Goal: Information Seeking & Learning: Learn about a topic

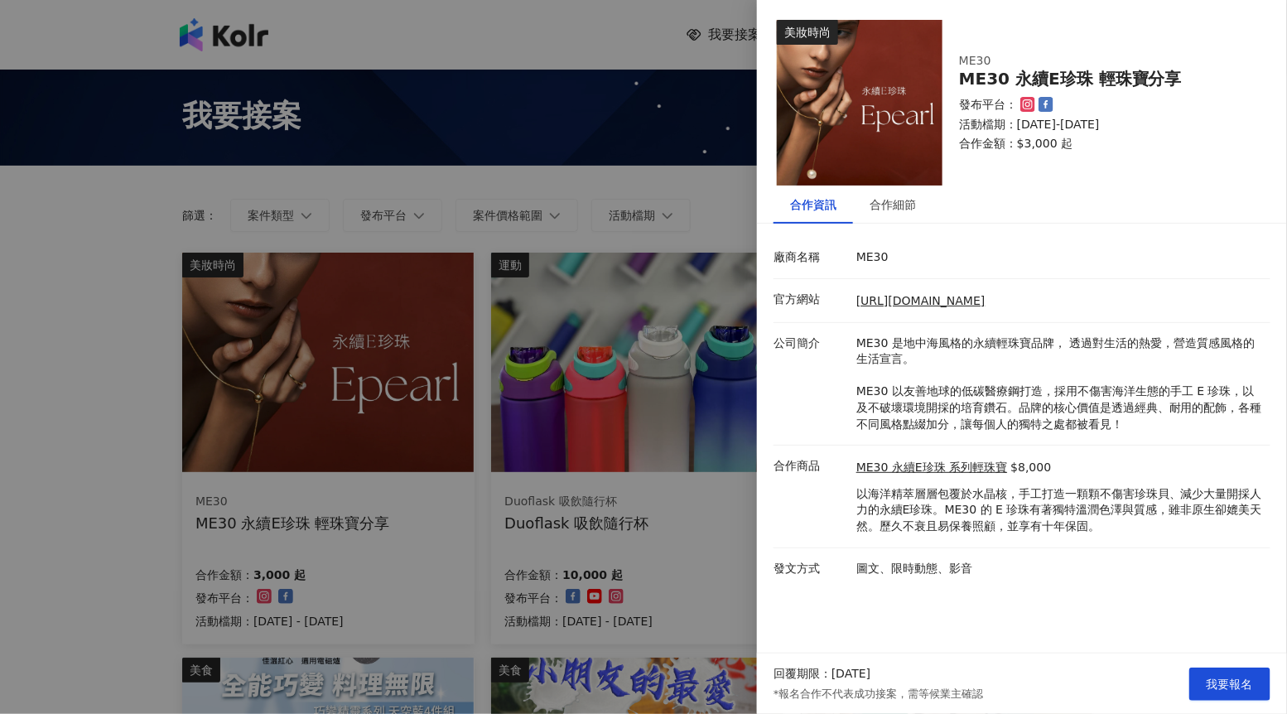
click at [631, 185] on div at bounding box center [643, 357] width 1287 height 714
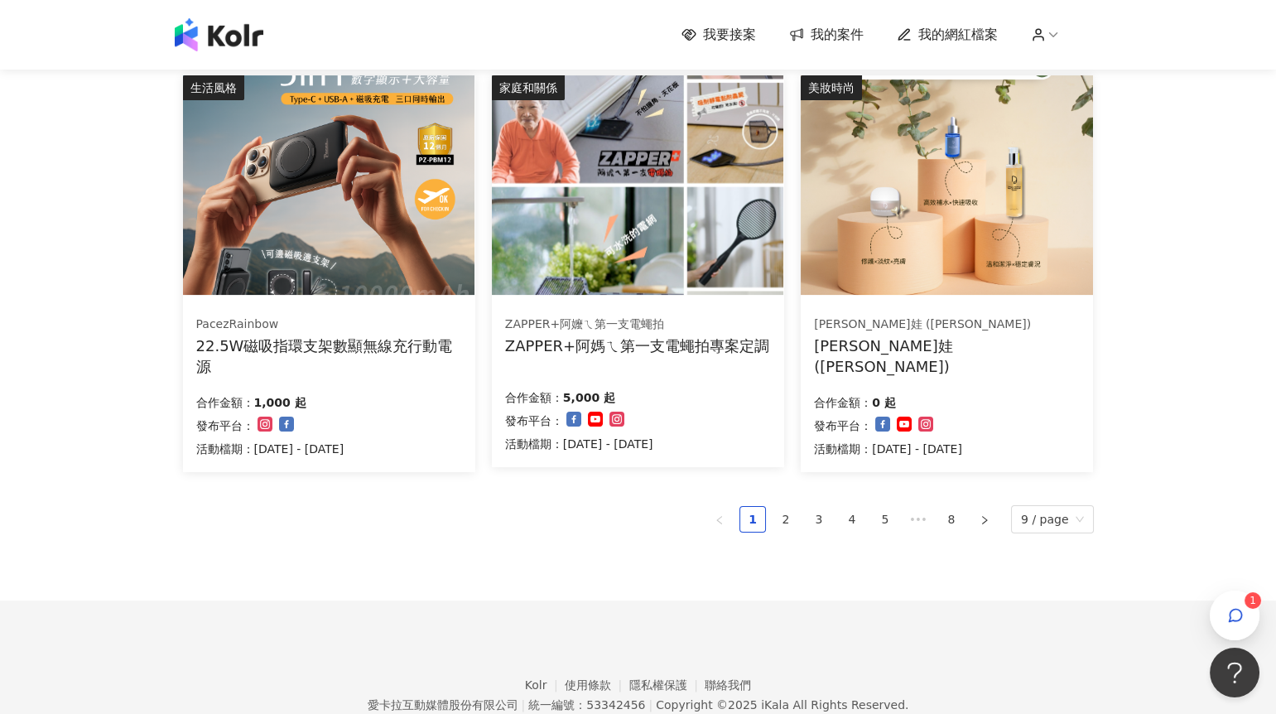
scroll to position [1003, 0]
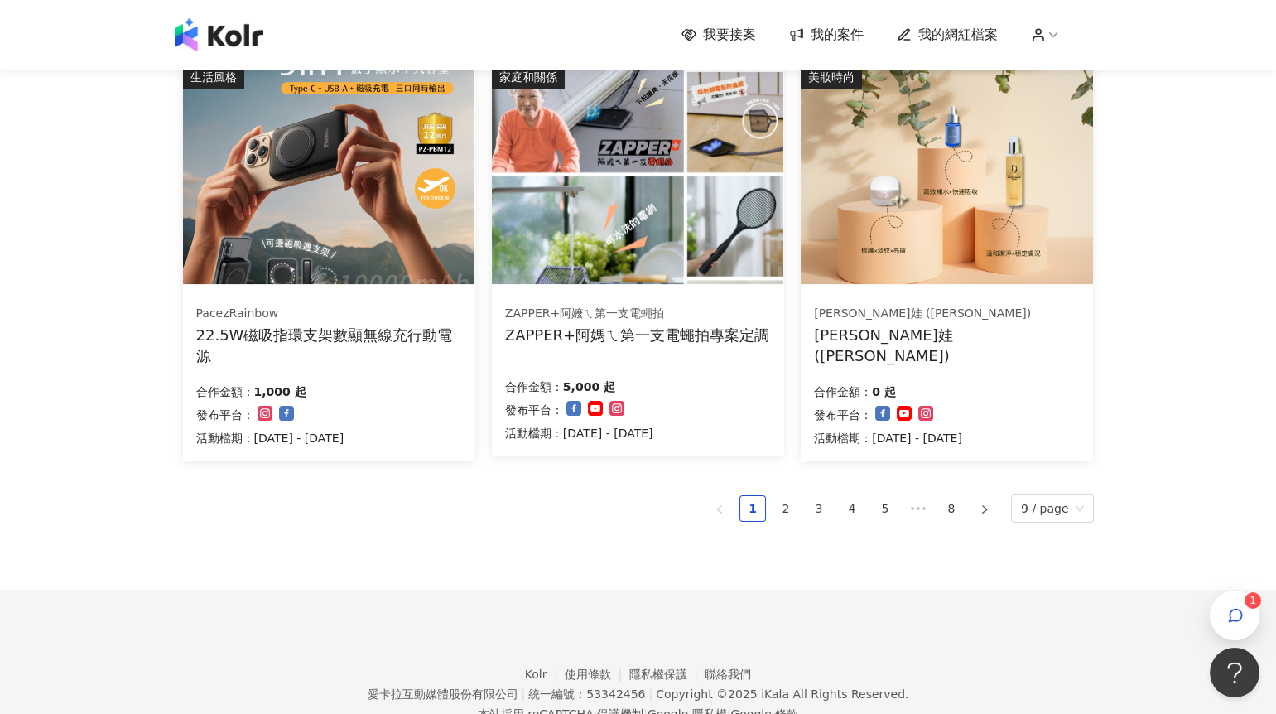
click at [984, 224] on img at bounding box center [946, 174] width 291 height 219
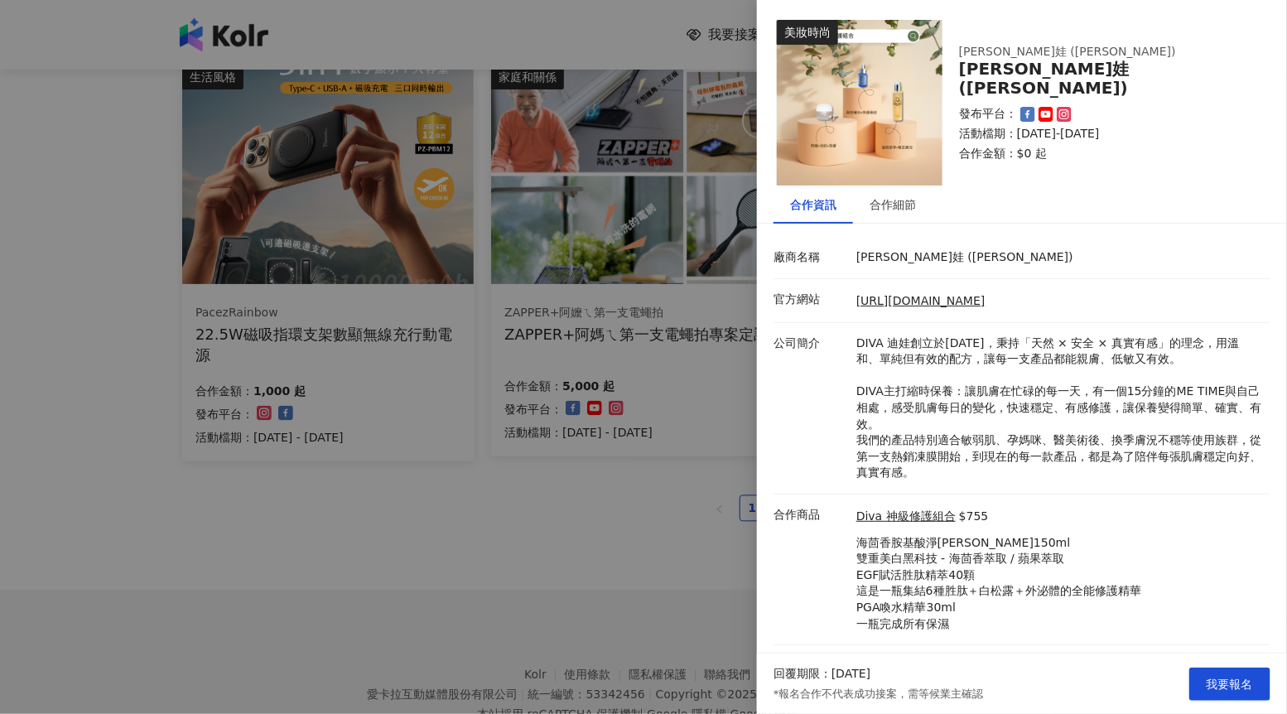
click at [720, 445] on div at bounding box center [643, 357] width 1287 height 714
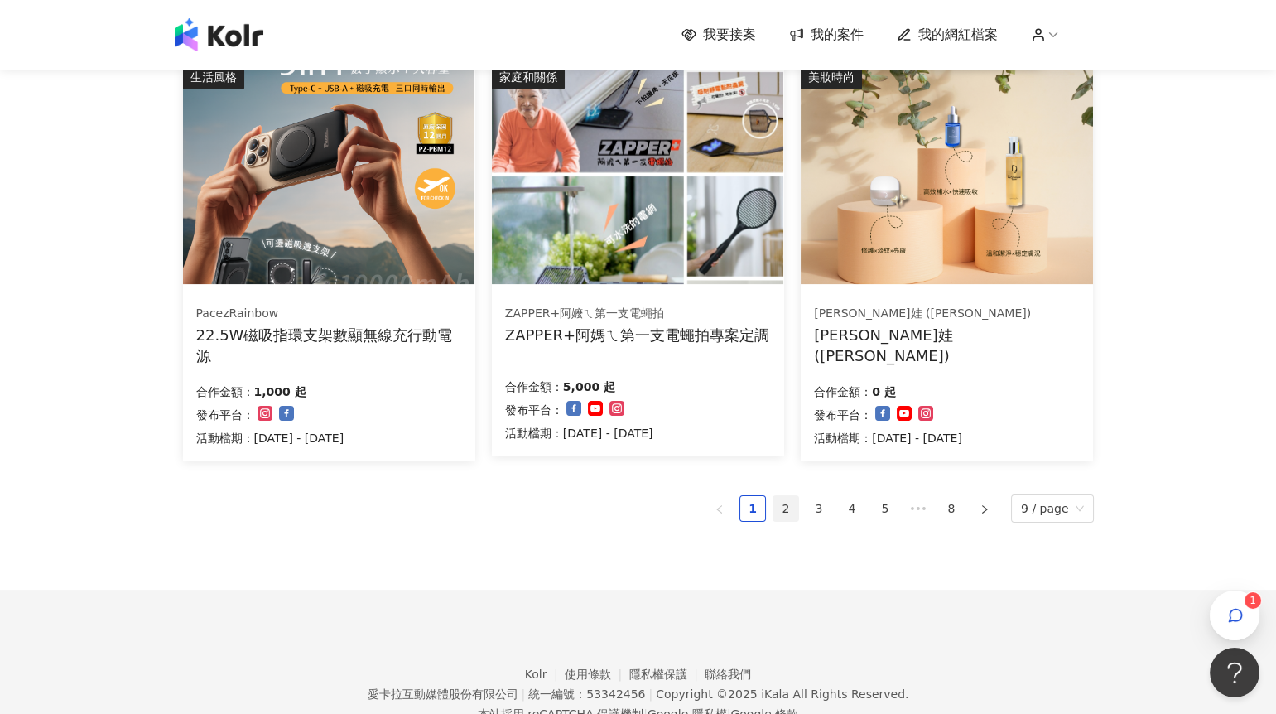
click at [796, 501] on link "2" at bounding box center [785, 508] width 25 height 25
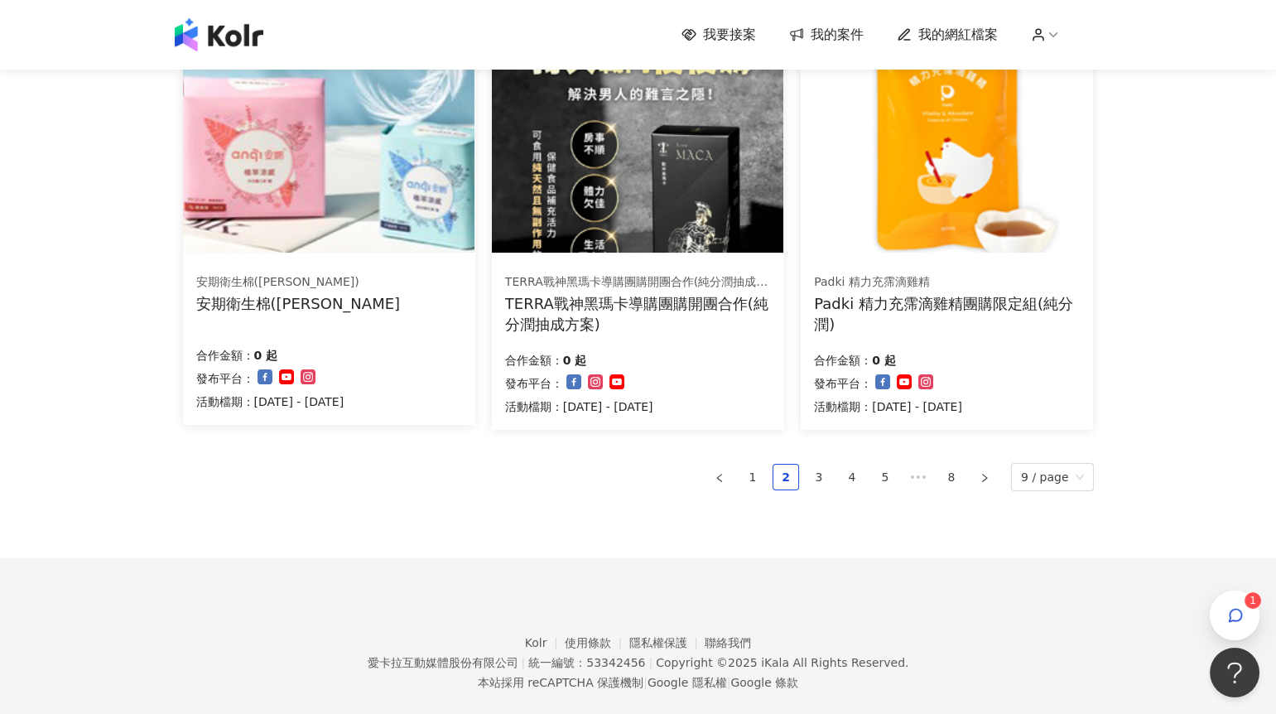
scroll to position [1051, 0]
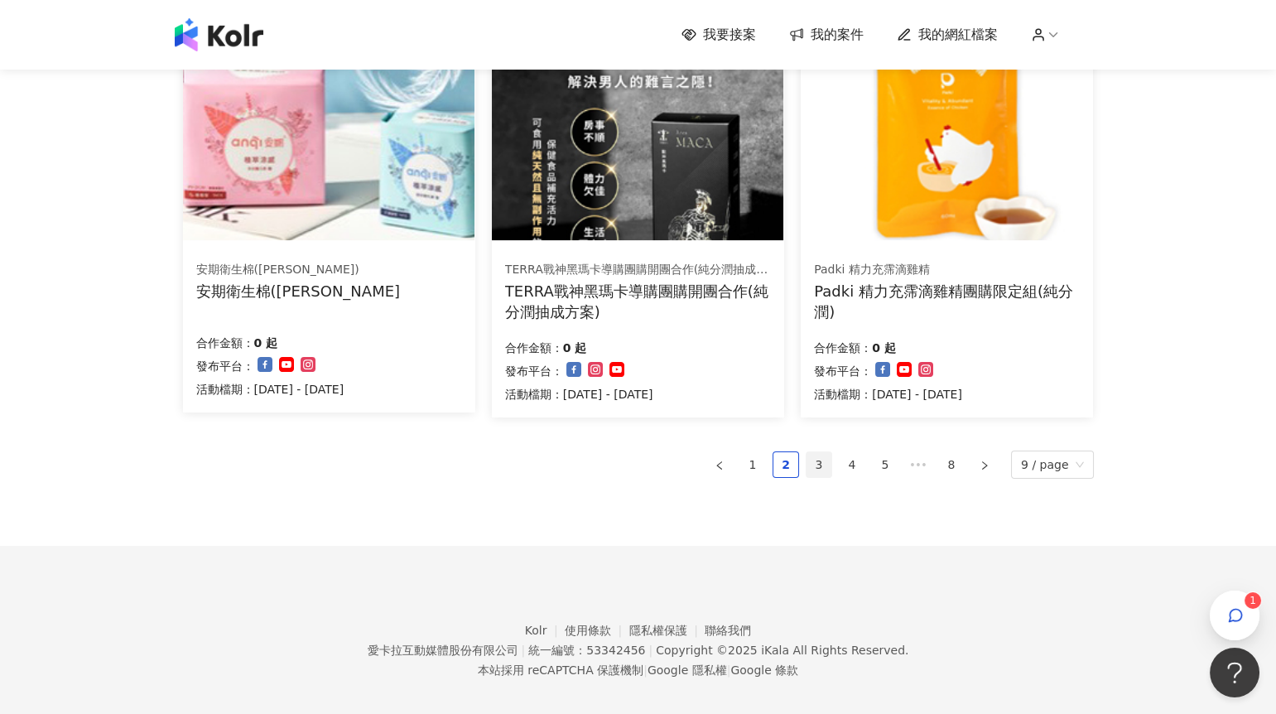
click at [830, 470] on link "3" at bounding box center [818, 464] width 25 height 25
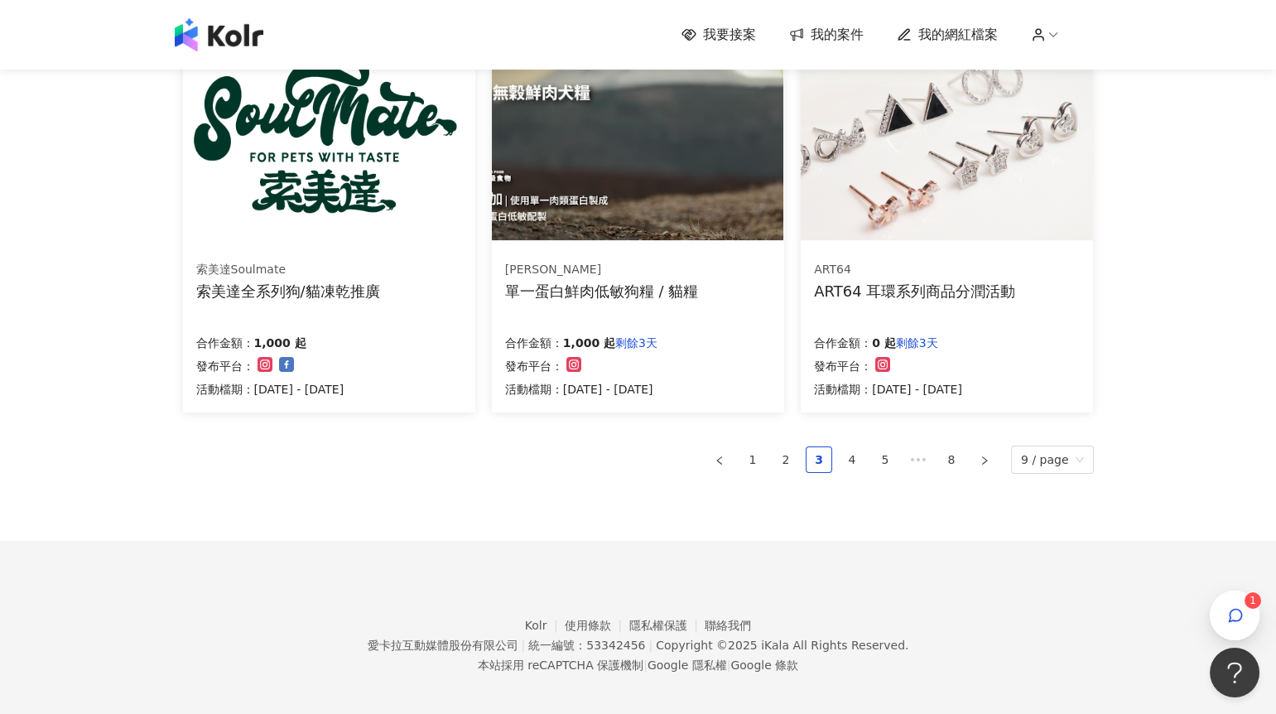
click at [969, 301] on div "ART64 ART64 耳環系列商品分潤活動 合作金額： 0 起 剩餘3天 發布平台： 活動檔期：[DATE] - [DATE]" at bounding box center [947, 330] width 292 height 166
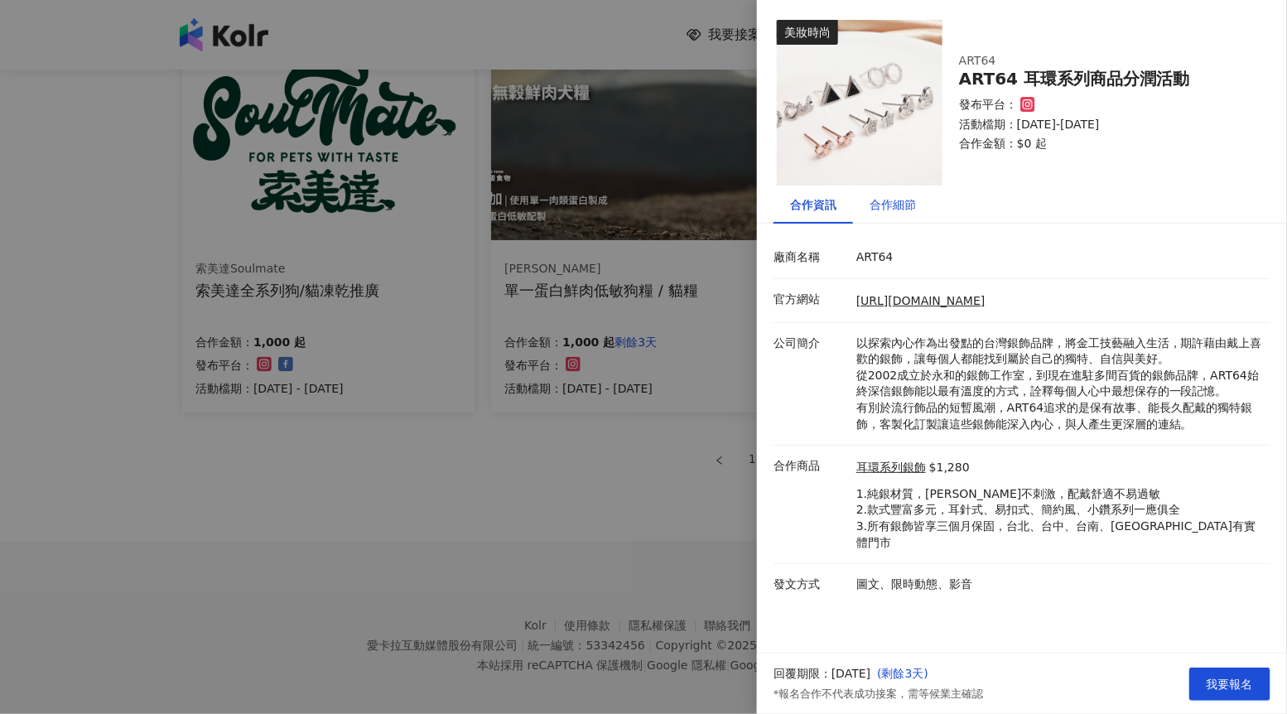
click at [913, 203] on div "合作細節" at bounding box center [892, 204] width 46 height 18
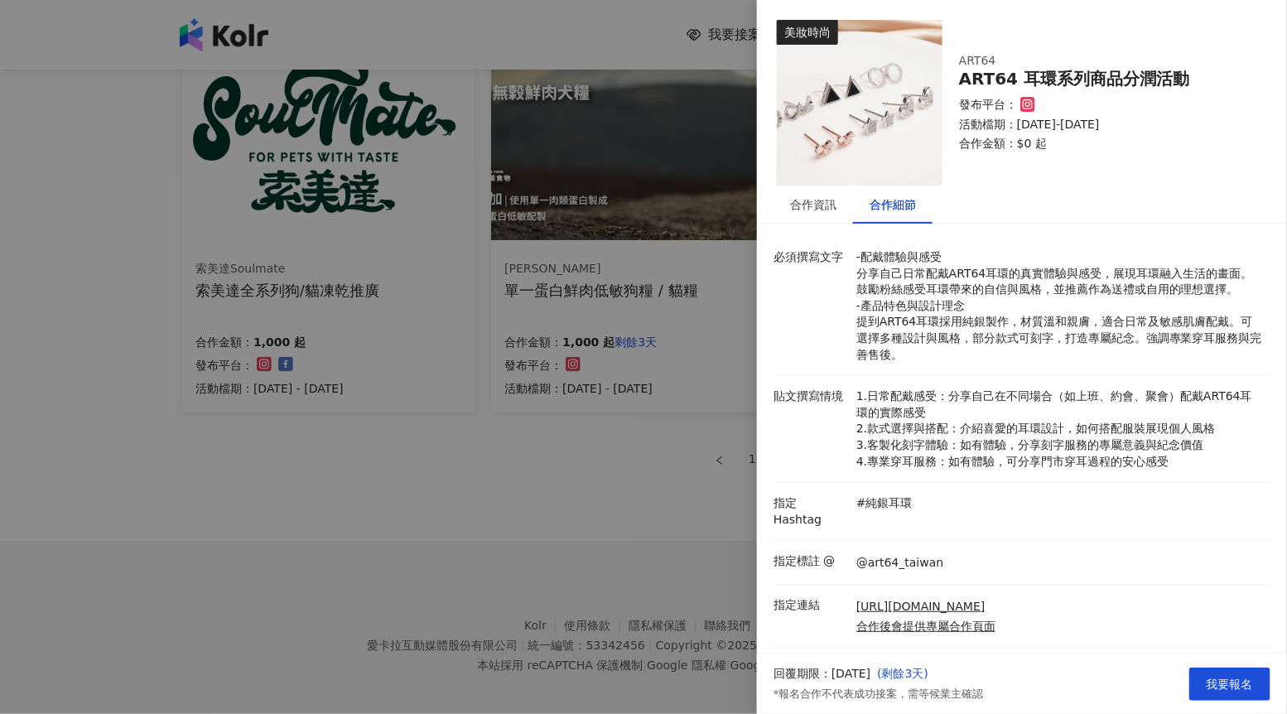
click at [652, 657] on div at bounding box center [643, 357] width 1287 height 714
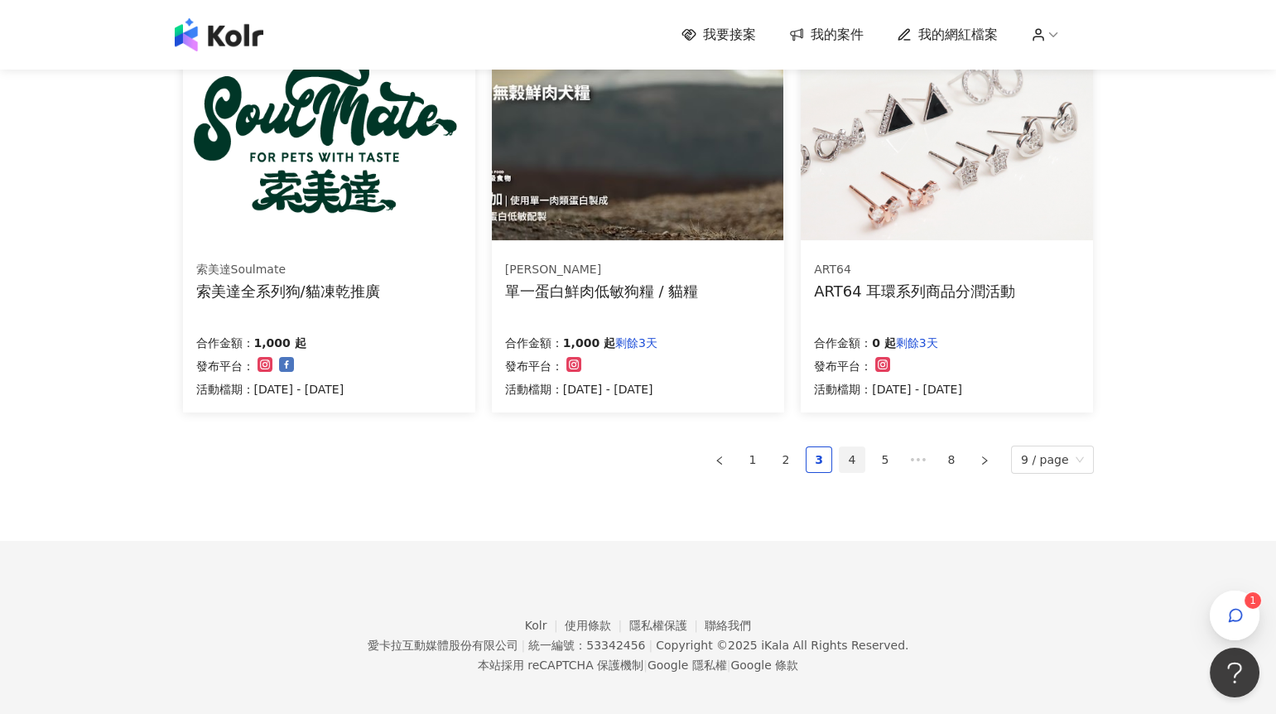
click at [858, 455] on link "4" at bounding box center [852, 459] width 25 height 25
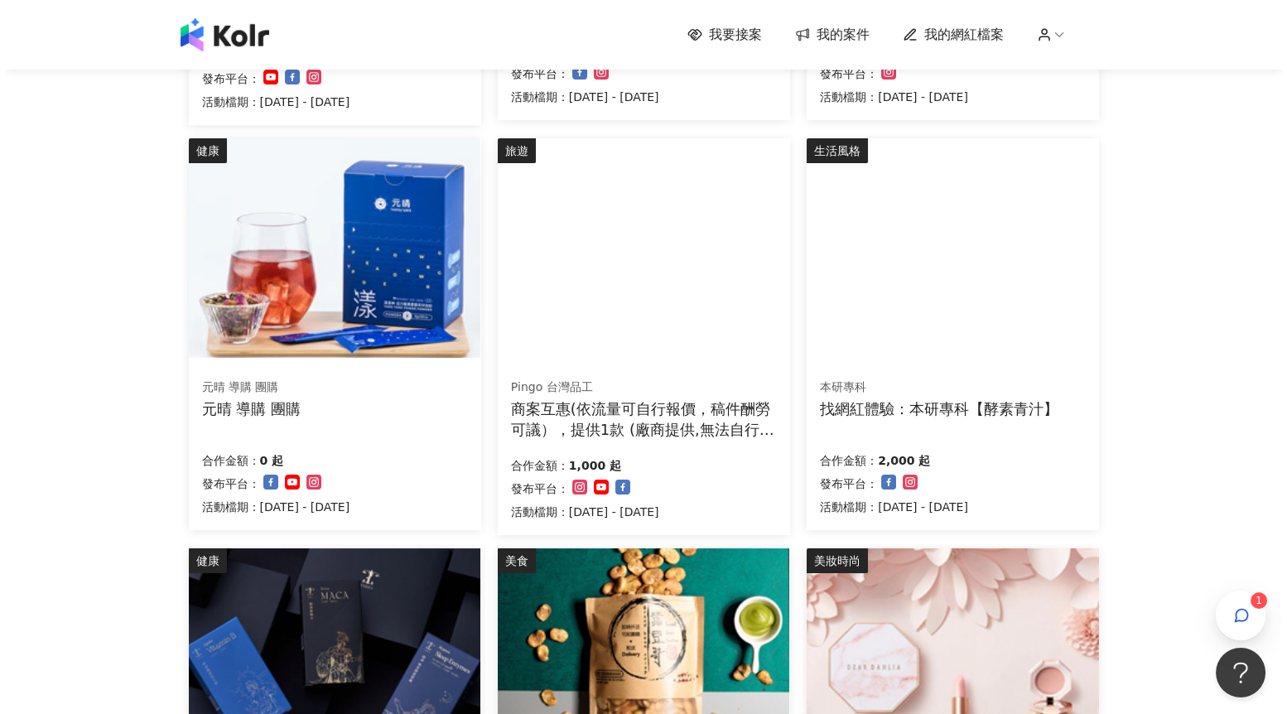
scroll to position [512, 0]
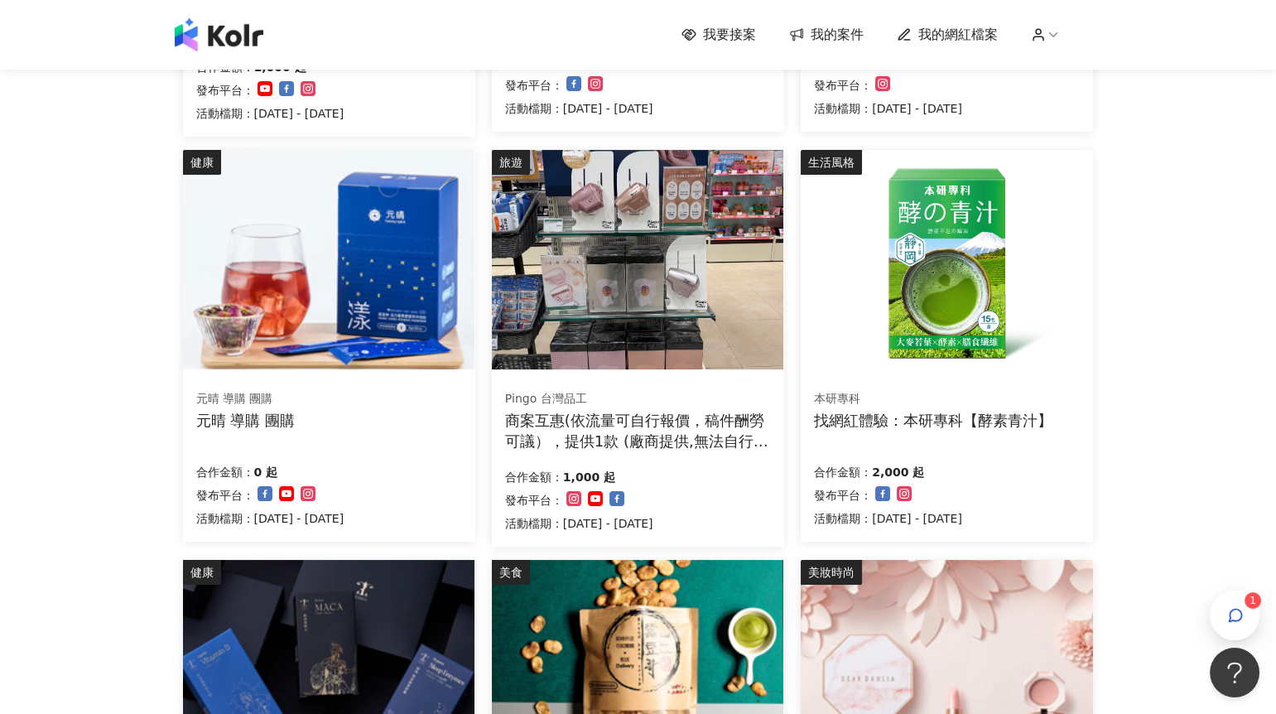
click at [903, 604] on img at bounding box center [946, 669] width 291 height 219
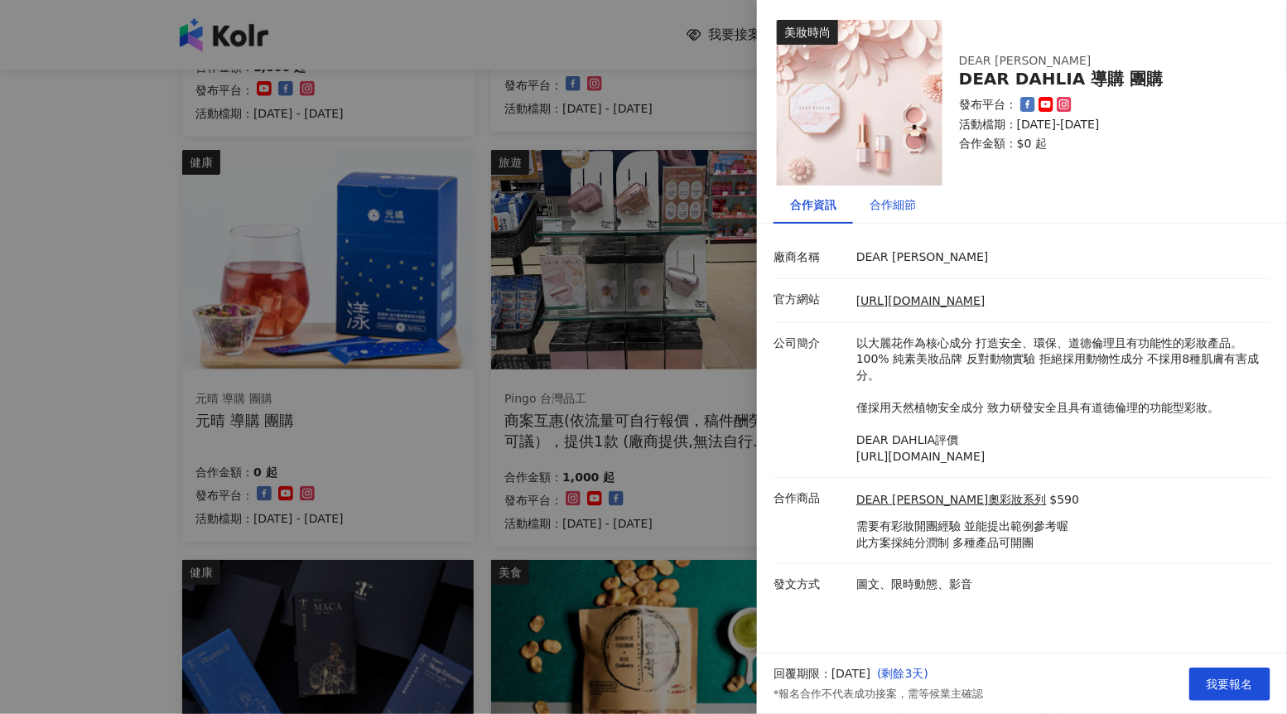
click at [902, 207] on div "合作細節" at bounding box center [892, 204] width 46 height 18
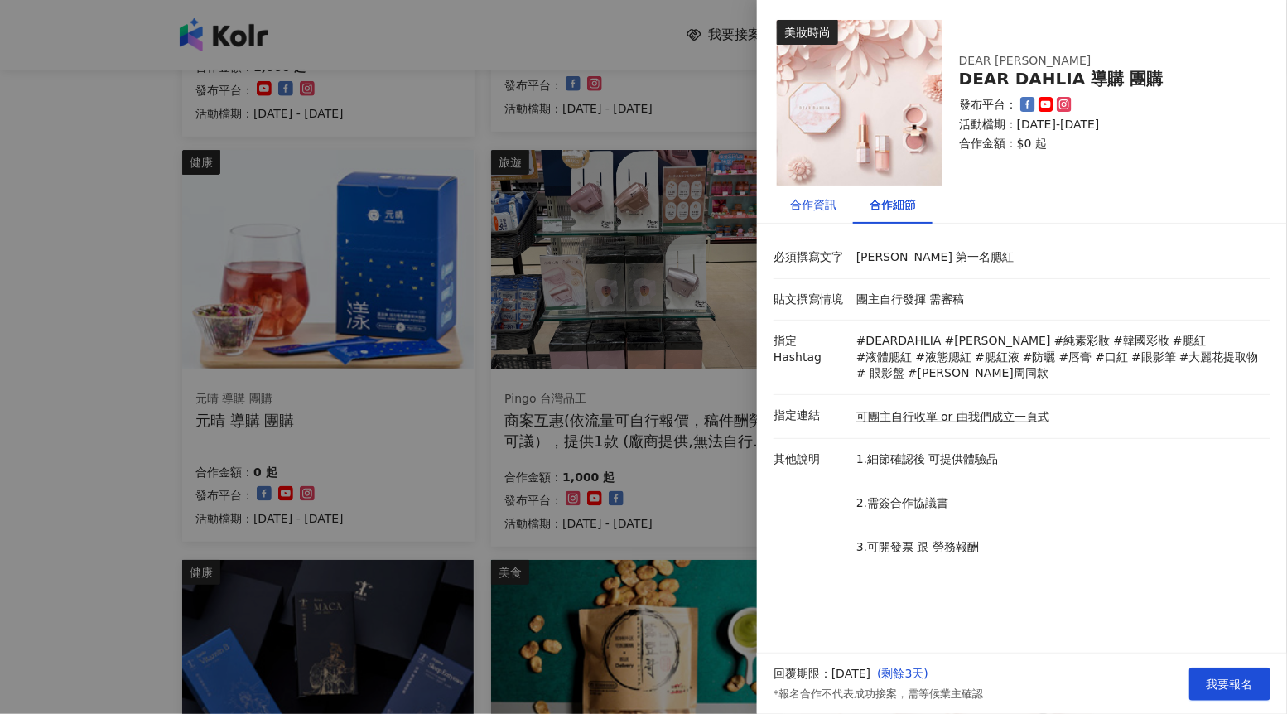
click at [833, 210] on div "合作資訊" at bounding box center [813, 204] width 46 height 18
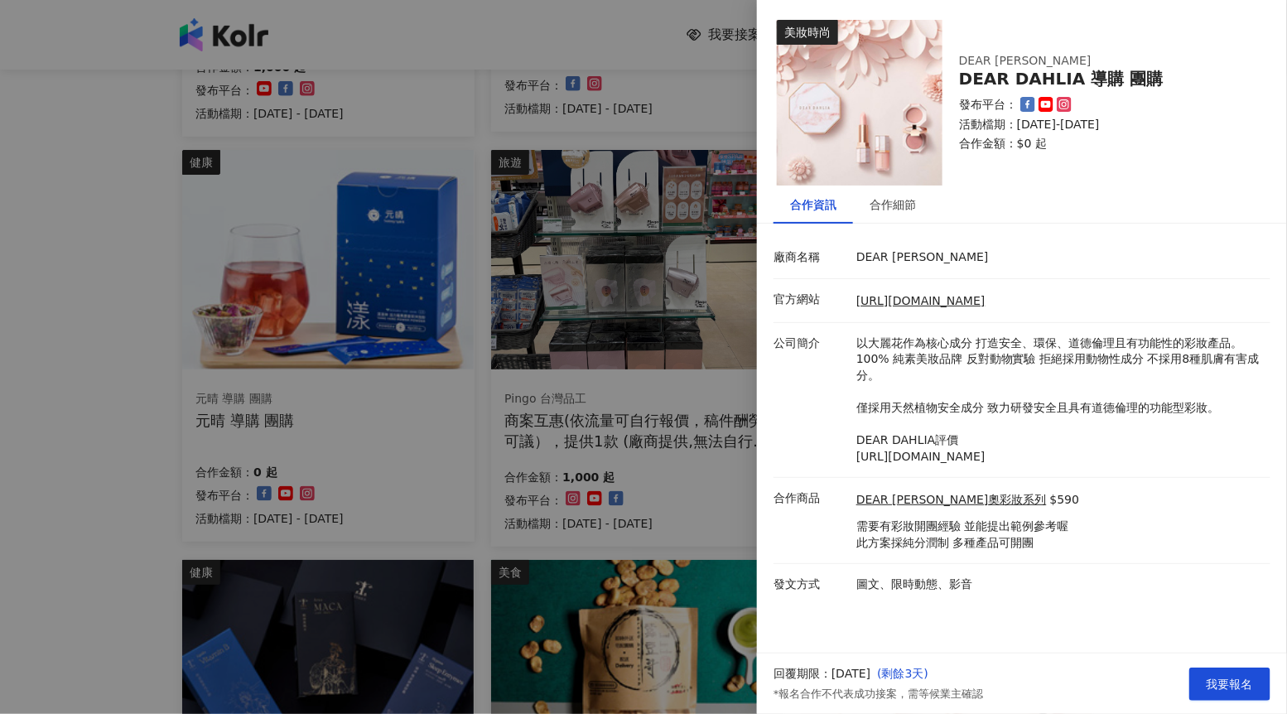
click at [685, 315] on div at bounding box center [643, 357] width 1287 height 714
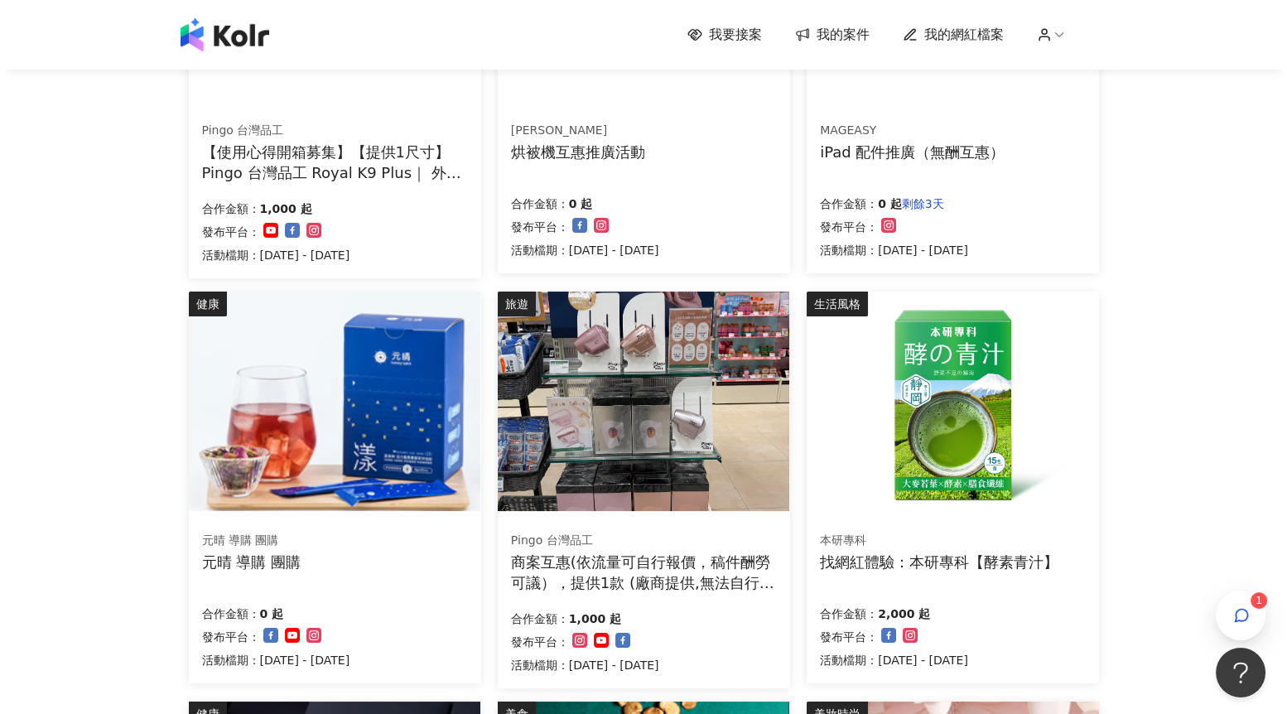
scroll to position [402, 0]
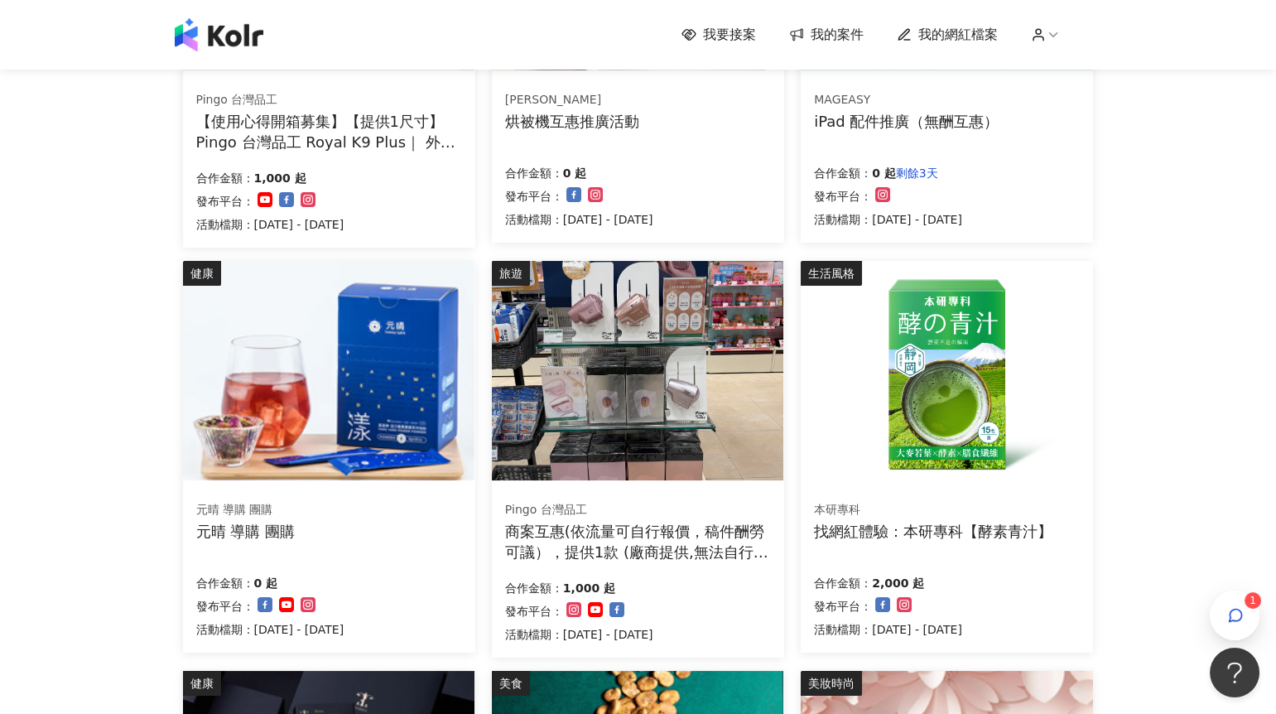
click at [671, 325] on img at bounding box center [637, 370] width 291 height 219
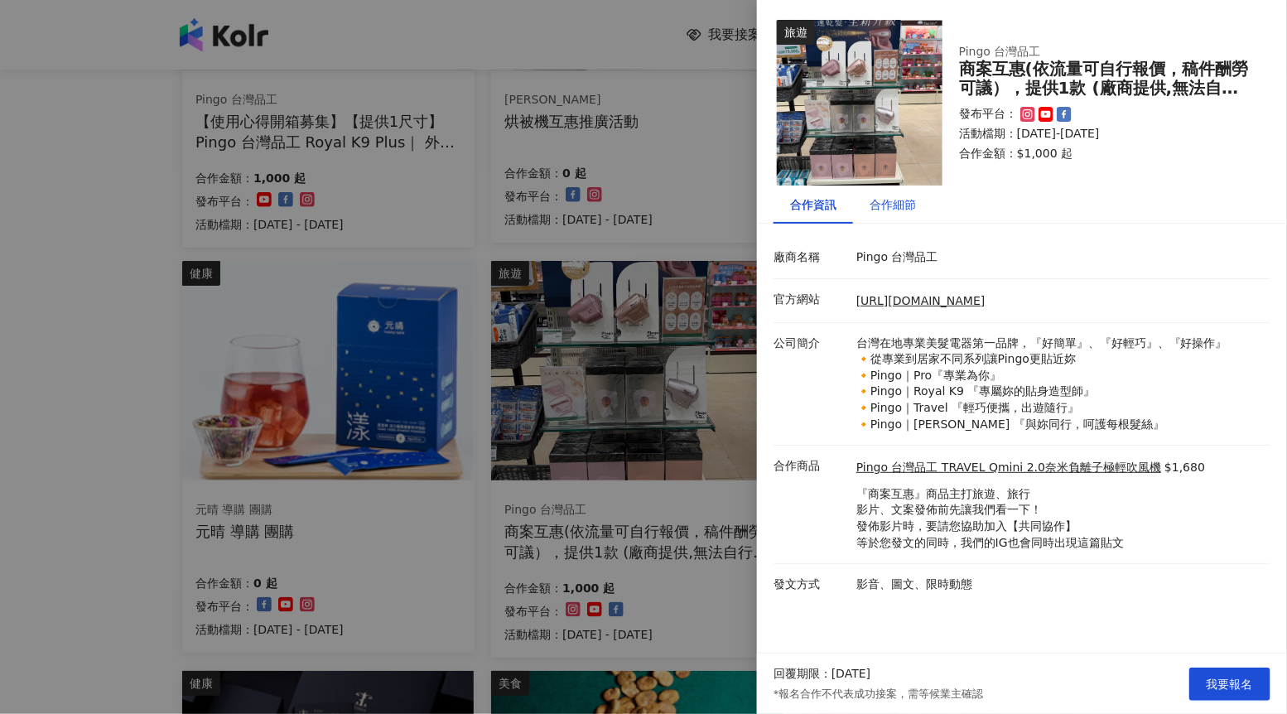
click at [903, 198] on div "合作細節" at bounding box center [892, 204] width 46 height 18
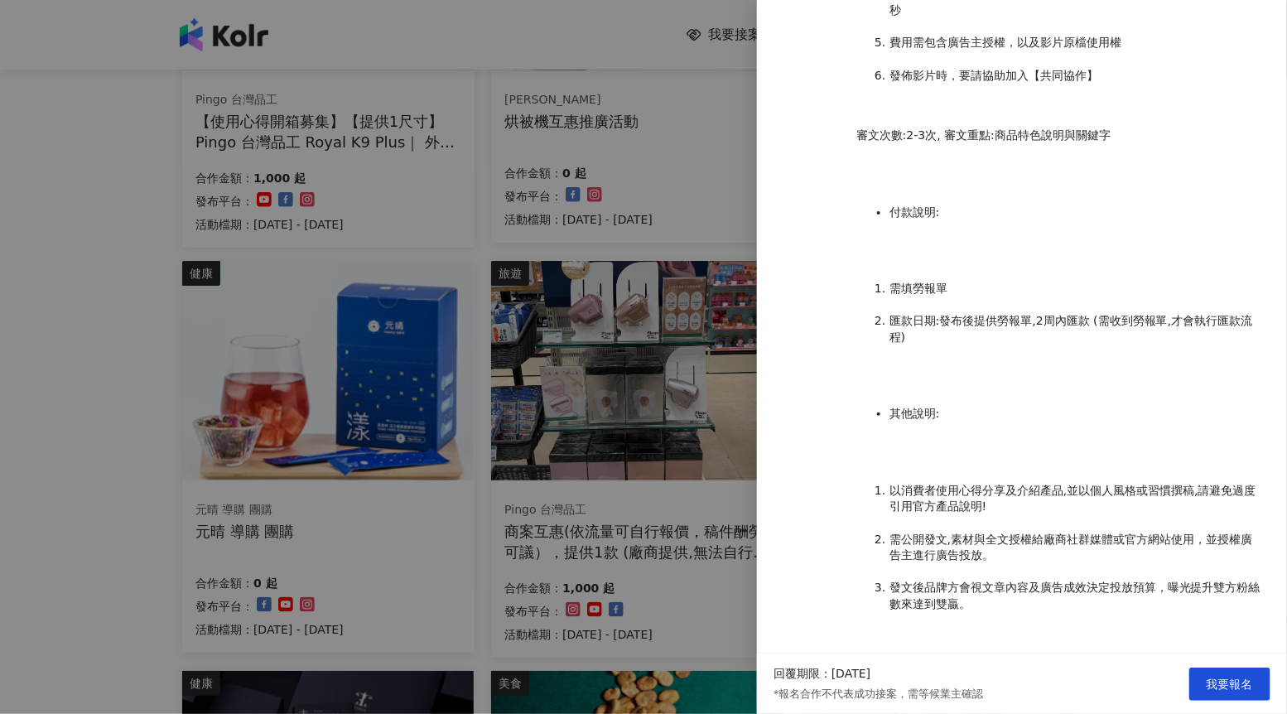
scroll to position [1275, 0]
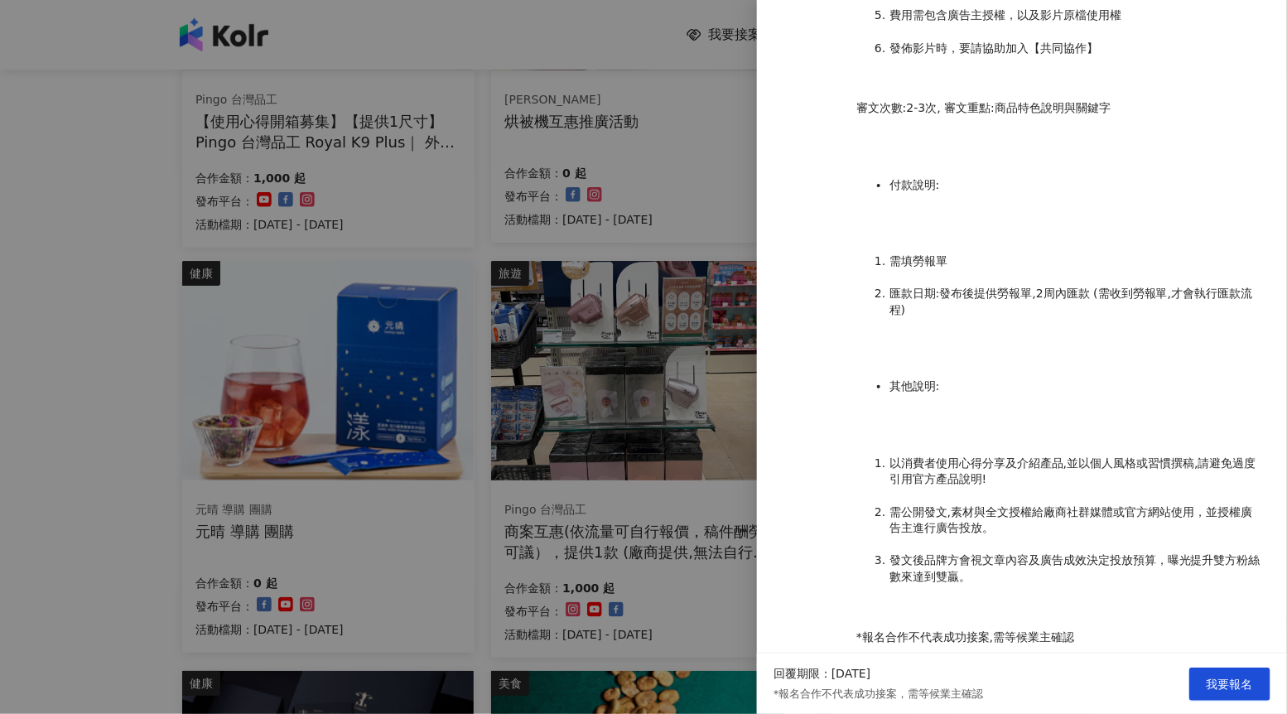
click at [636, 276] on div at bounding box center [643, 357] width 1287 height 714
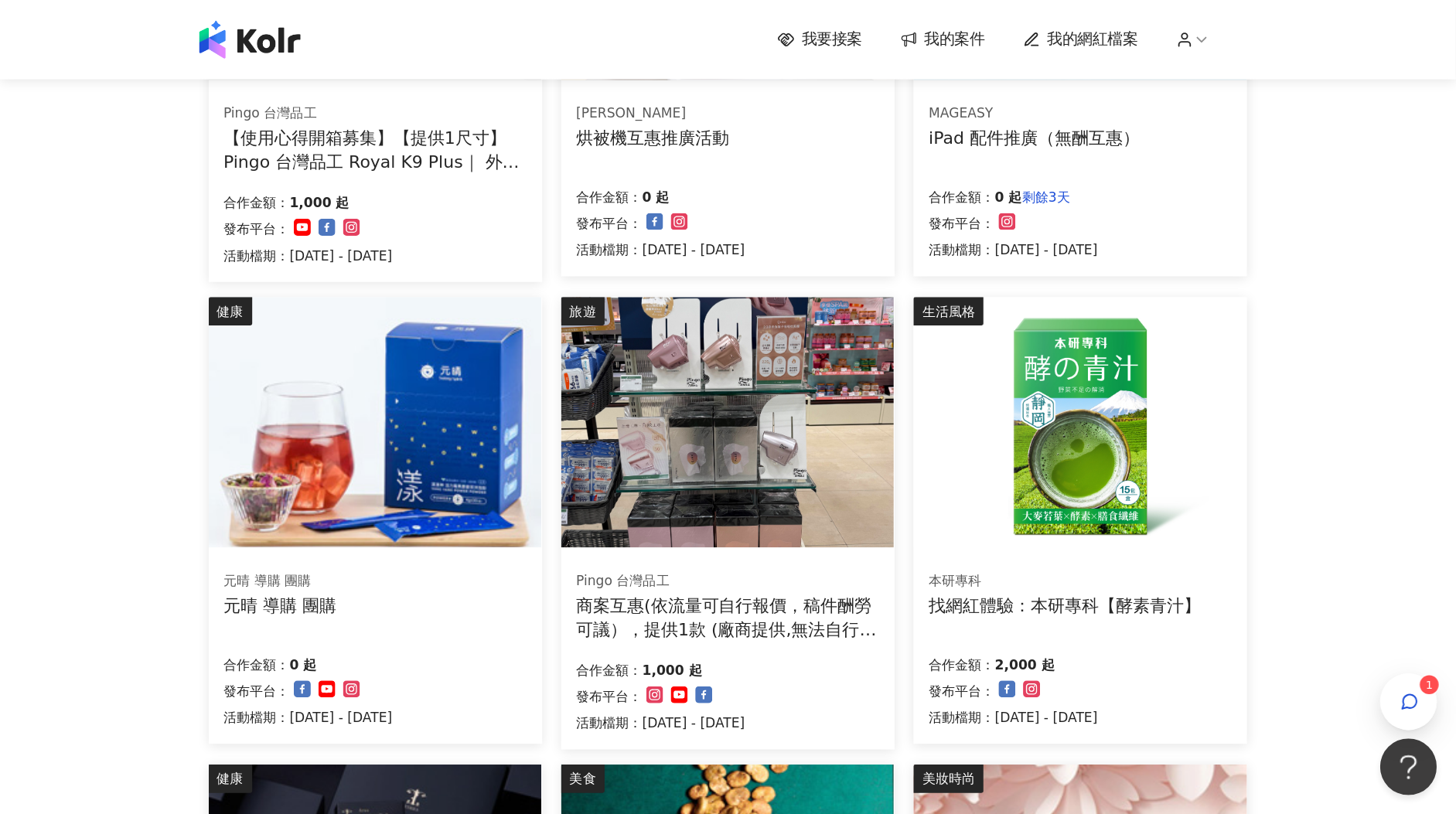
scroll to position [375, 0]
